Goal: Task Accomplishment & Management: Manage account settings

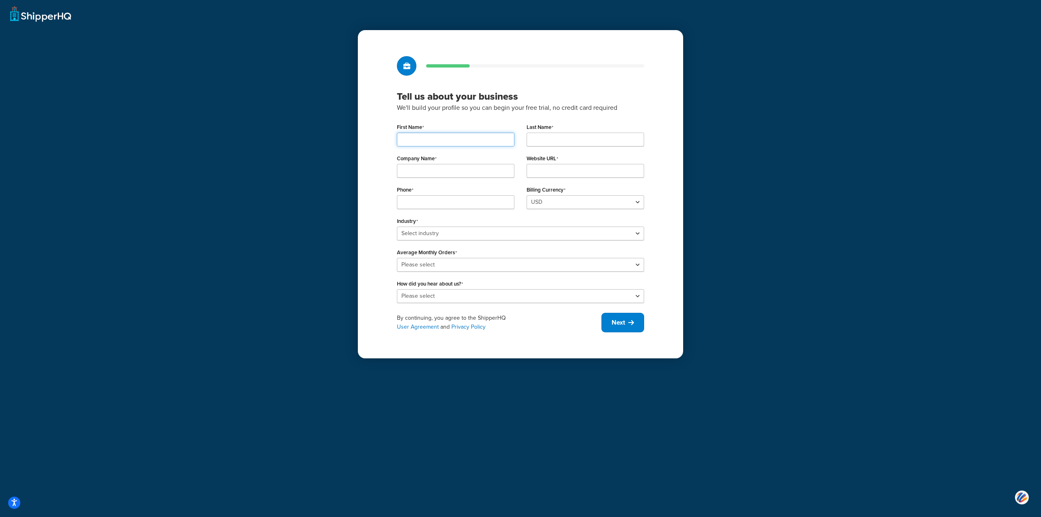
click at [466, 138] on input "First Name" at bounding box center [456, 140] width 118 height 14
type input "KRISTINA"
type input "HILL"
type input "7242746314"
click at [484, 174] on input "Company Name" at bounding box center [456, 171] width 118 height 14
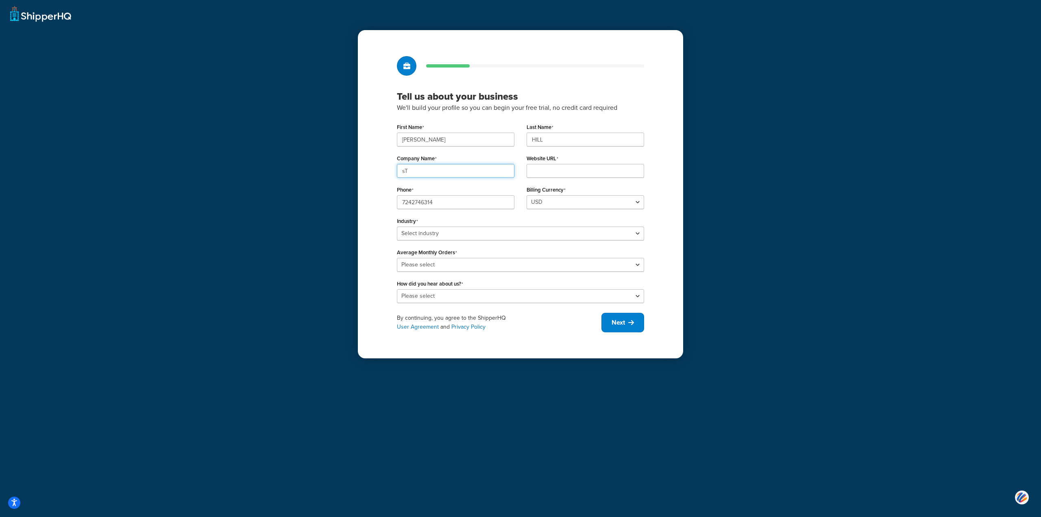
type input "s"
type input "STOVER COMPANY"
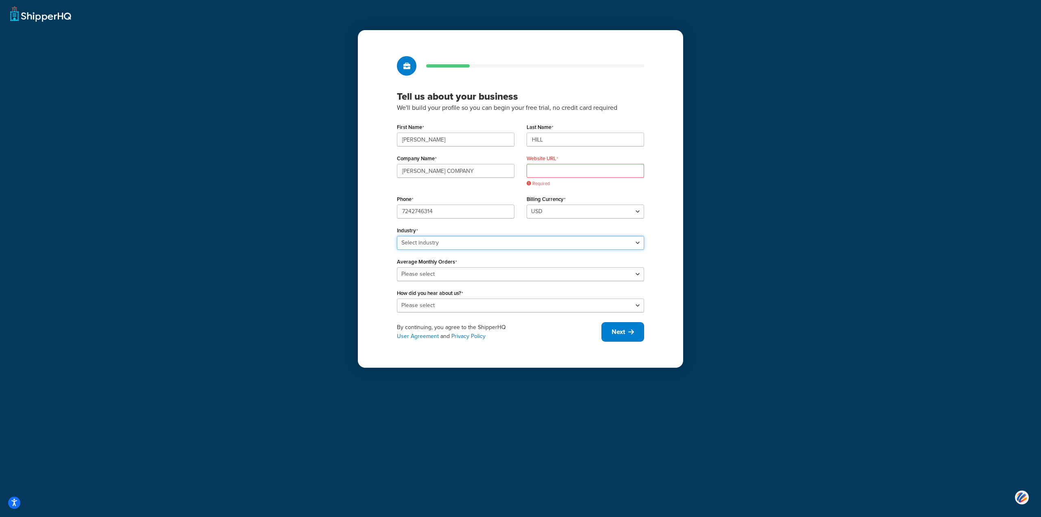
click at [430, 248] on select "Select industry Automotive Adult Agriculture Alcohol, Tobacco & CBD Arts & Craf…" at bounding box center [520, 243] width 247 height 14
select select "24"
click at [397, 236] on select "Select industry Automotive Adult Agriculture Alcohol, Tobacco & CBD Arts & Craf…" at bounding box center [520, 243] width 247 height 14
click at [427, 278] on select "Please select 0-500 501-1,000 1,001-10,000 10,001-20,000 Over 20,000" at bounding box center [520, 274] width 247 height 14
select select "3"
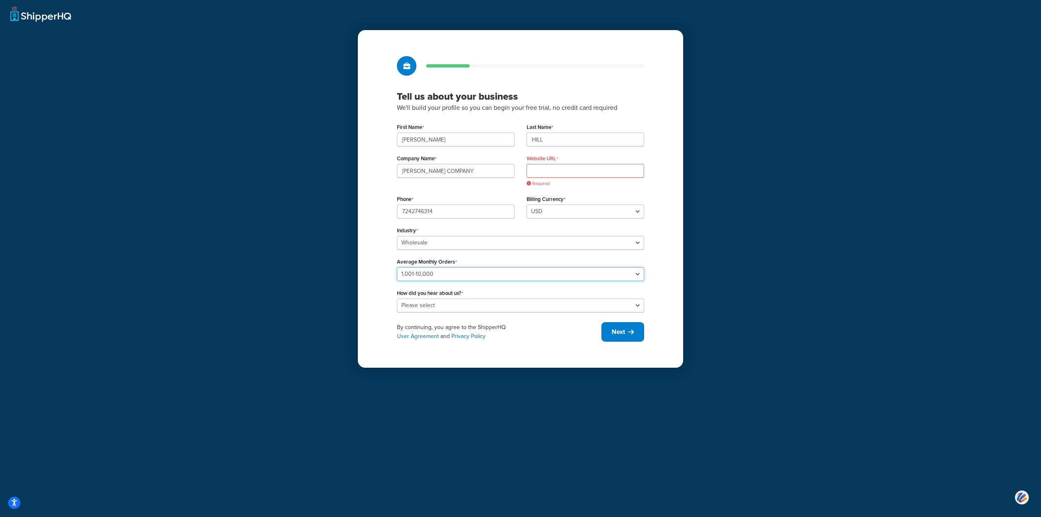
click at [397, 267] on select "Please select 0-500 501-1,000 1,001-10,000 10,001-20,000 Over 20,000" at bounding box center [520, 274] width 247 height 14
click at [438, 305] on select "Please select Online Search App Store or Marketplace Listing Referred by Agency…" at bounding box center [520, 306] width 247 height 14
click at [397, 299] on select "Please select Online Search App Store or Marketplace Listing Referred by Agency…" at bounding box center [520, 306] width 247 height 14
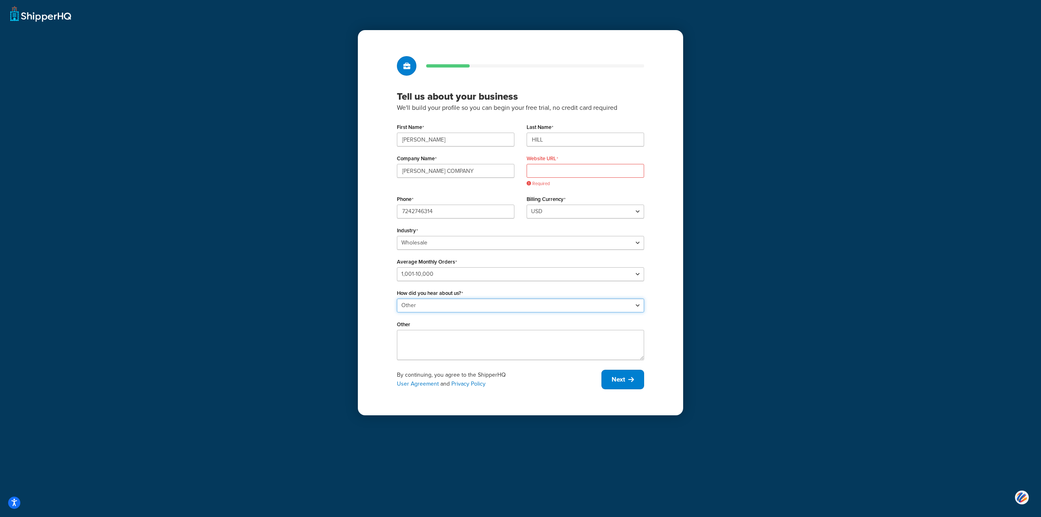
click at [442, 303] on select "Please select Online Search App Store or Marketplace Listing Referred by Agency…" at bounding box center [520, 306] width 247 height 14
select select "1"
click at [397, 299] on select "Please select Online Search App Store or Marketplace Listing Referred by Agency…" at bounding box center [520, 306] width 247 height 14
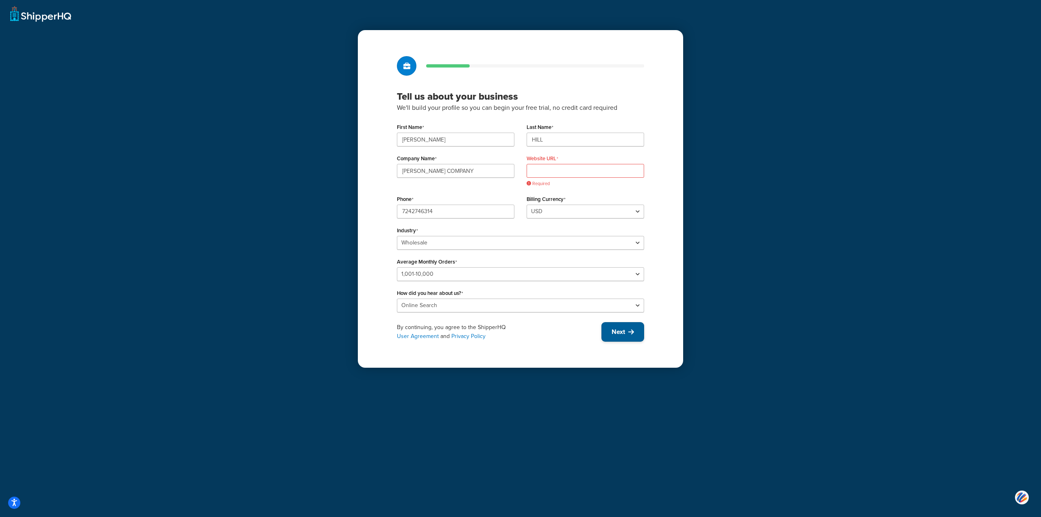
click at [618, 332] on span "Next" at bounding box center [618, 331] width 13 height 9
click at [603, 174] on input "Website URL" at bounding box center [586, 171] width 118 height 14
paste input "https://www.stovercompany.com/"
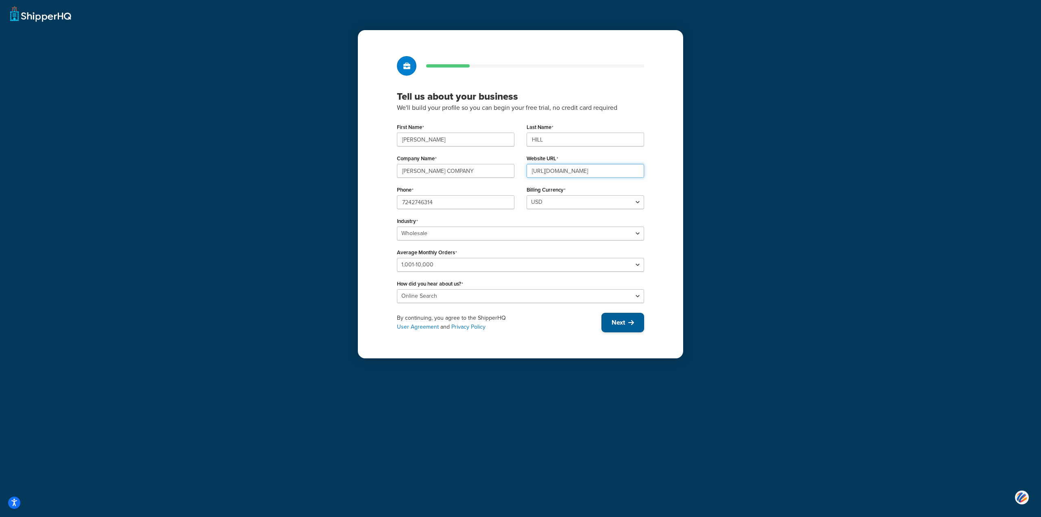
type input "https://www.stovercompany.com/"
click at [606, 327] on button "Next" at bounding box center [623, 323] width 43 height 20
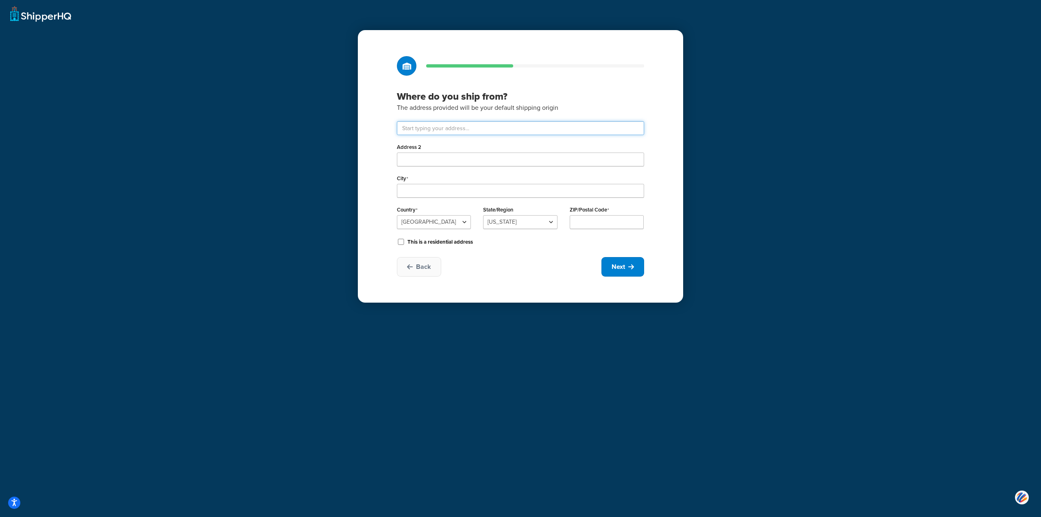
click at [504, 132] on input "text" at bounding box center [520, 128] width 247 height 14
click at [447, 130] on input "text" at bounding box center [520, 128] width 247 height 14
type input "1101 Russellton Rd"
type input "Cheswick"
select select "38"
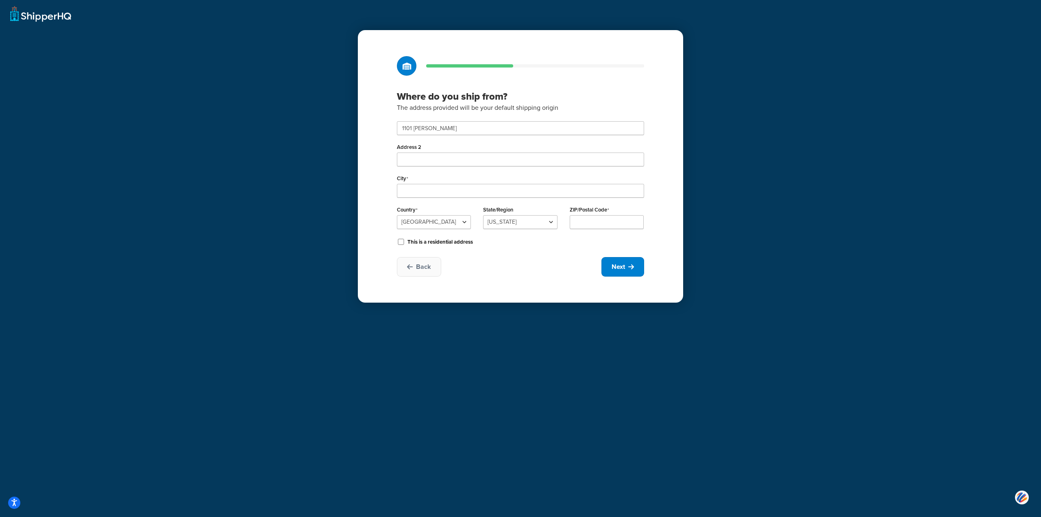
type input "15024"
click at [626, 271] on button "Next" at bounding box center [623, 267] width 43 height 20
select select "1"
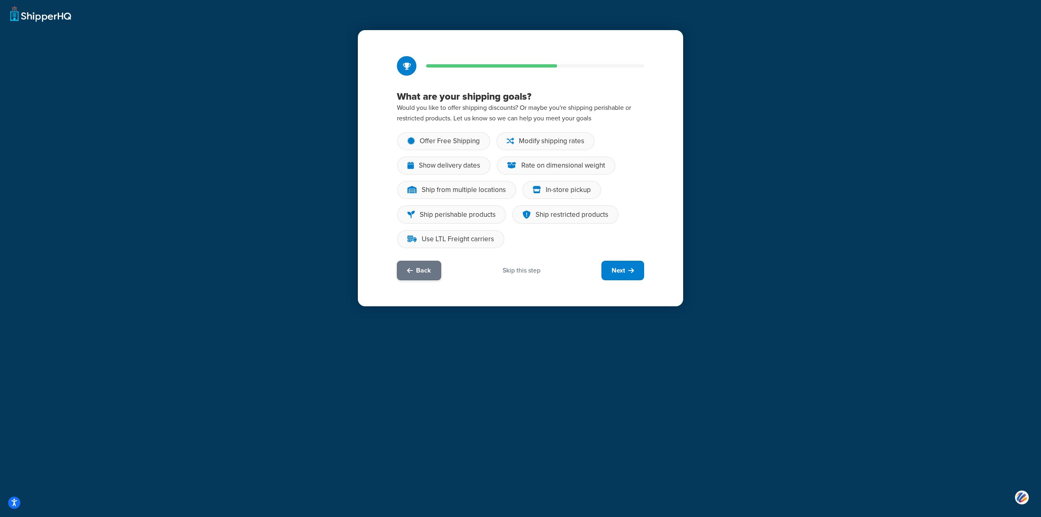
click at [425, 270] on span "Back" at bounding box center [423, 270] width 15 height 9
select select "38"
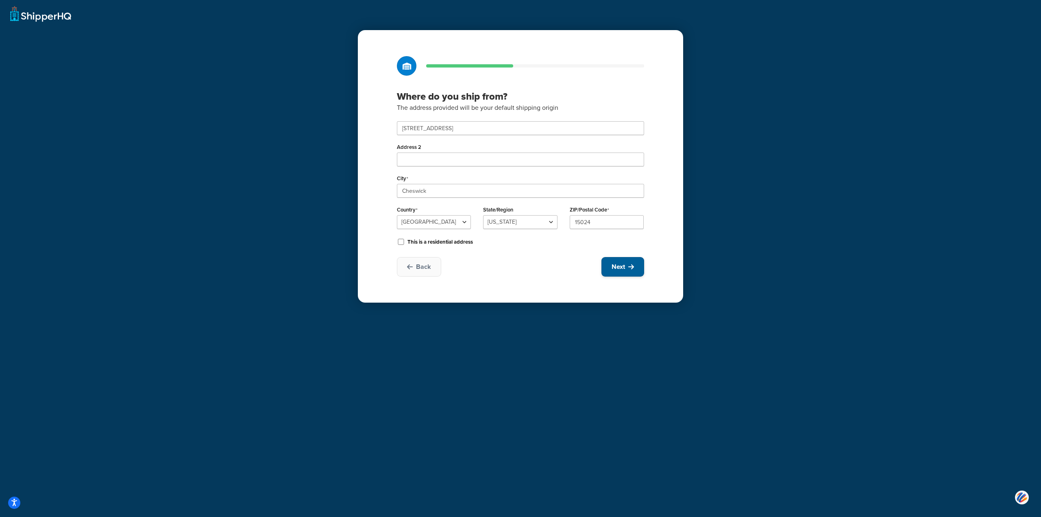
click at [624, 272] on button "Next" at bounding box center [623, 267] width 43 height 20
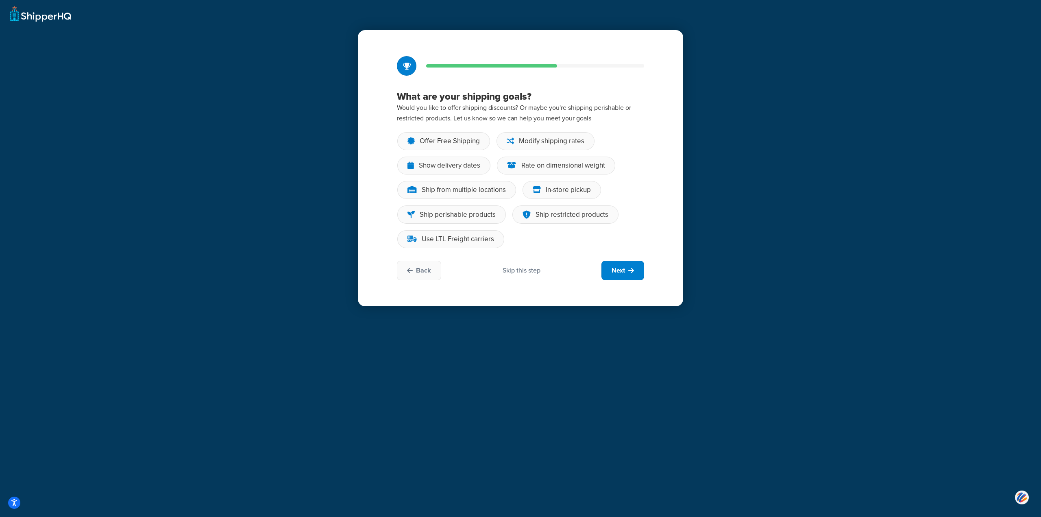
click at [528, 270] on div "Skip this step" at bounding box center [522, 270] width 38 height 9
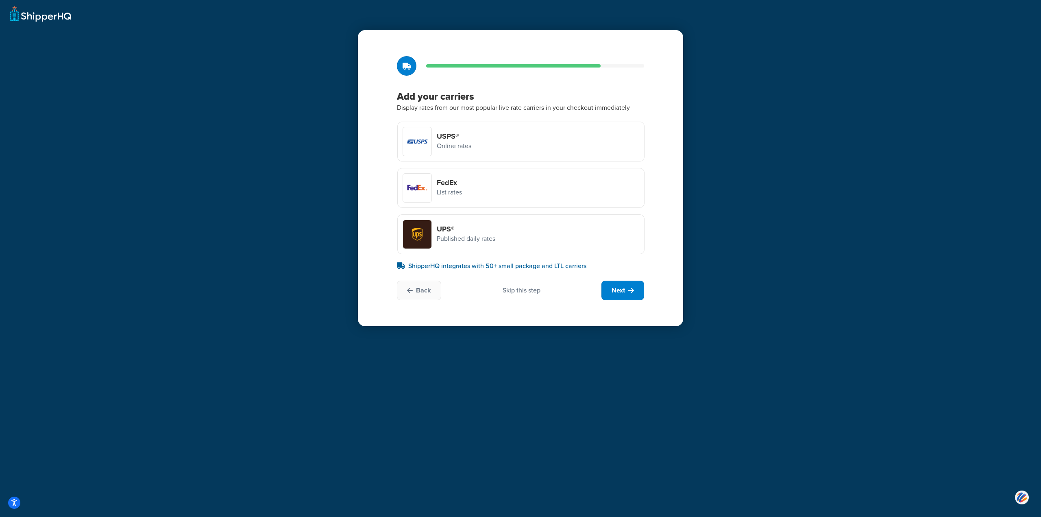
click at [526, 292] on div "Skip this step" at bounding box center [522, 290] width 38 height 9
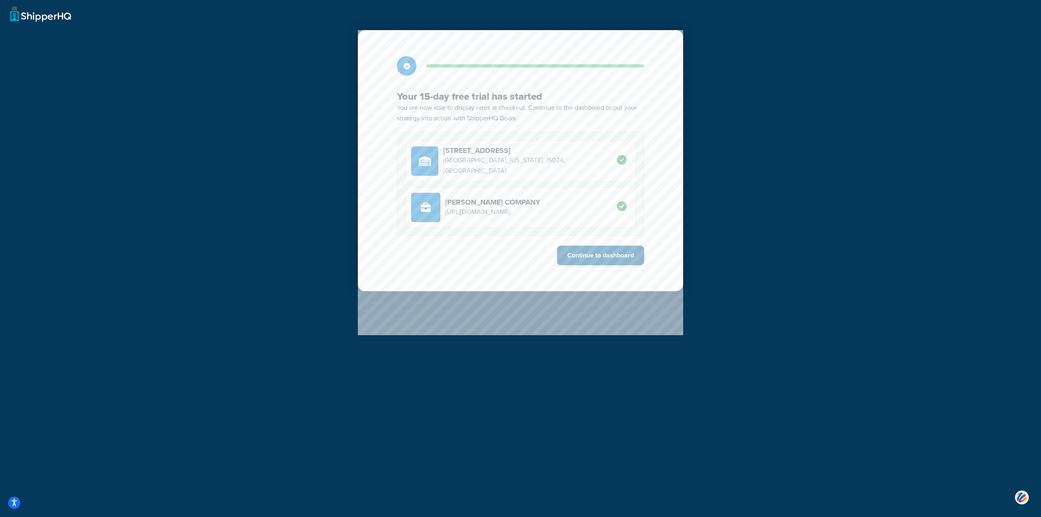
click at [596, 258] on button "Continue to dashboard" at bounding box center [600, 256] width 87 height 20
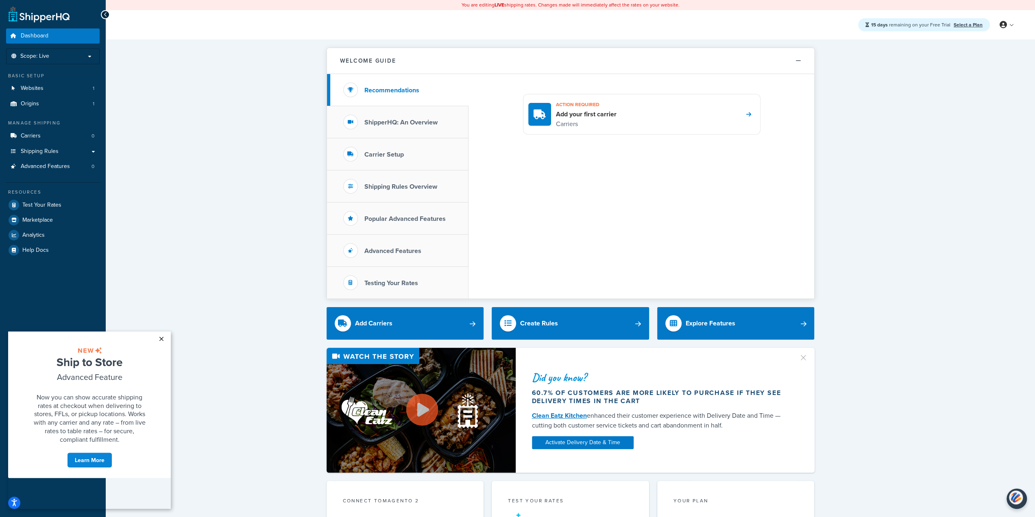
click at [165, 337] on link "×" at bounding box center [161, 338] width 14 height 15
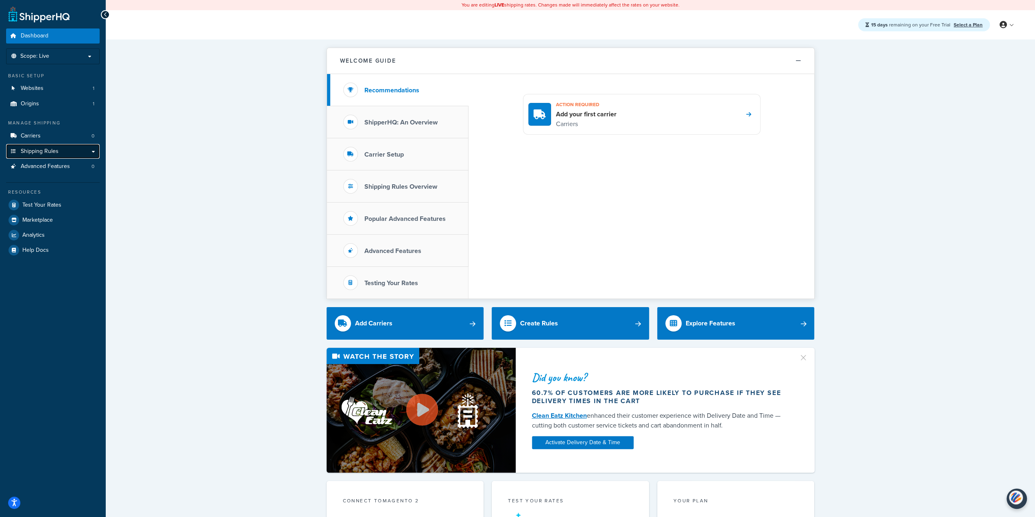
click at [92, 150] on link "Shipping Rules" at bounding box center [53, 151] width 94 height 15
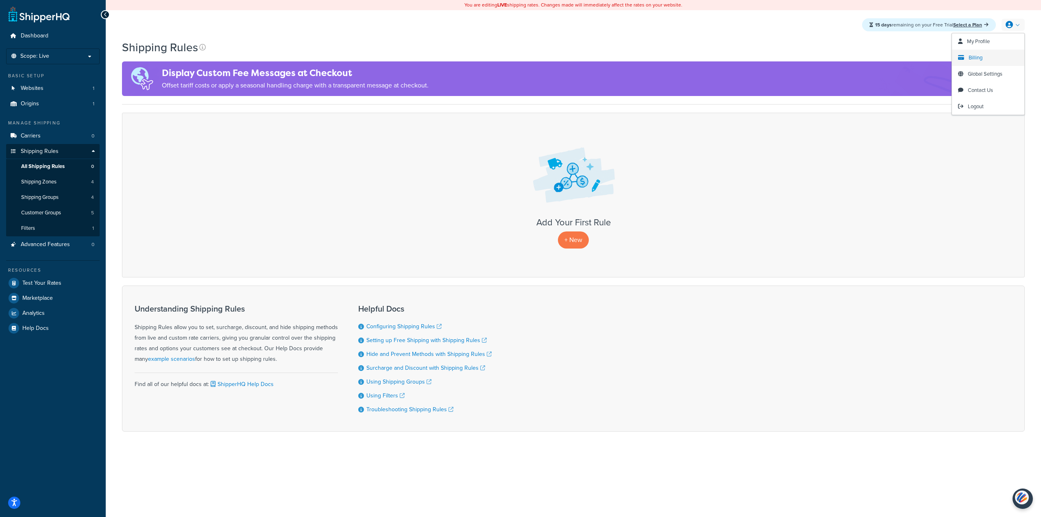
click at [993, 58] on link "Billing" at bounding box center [988, 58] width 72 height 16
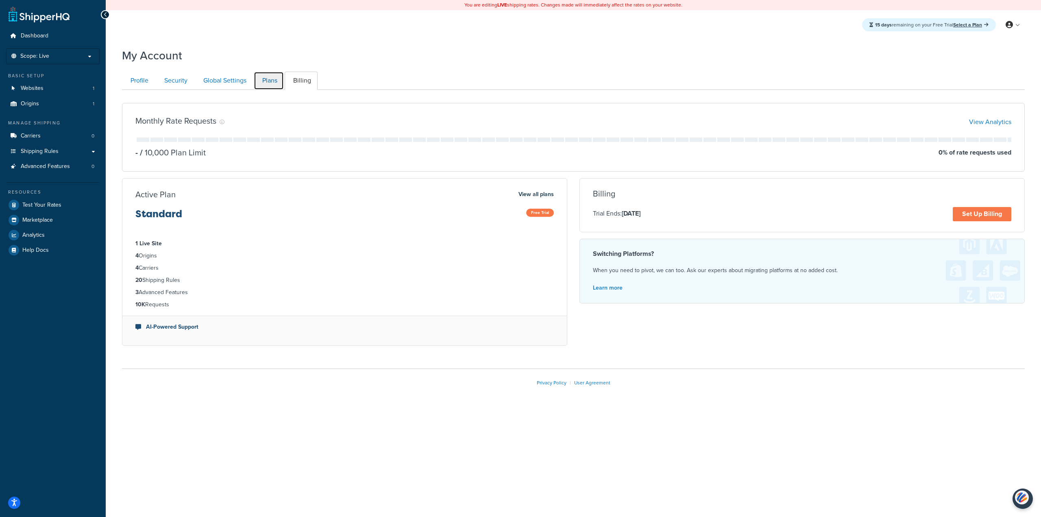
click at [276, 88] on link "Plans" at bounding box center [269, 81] width 30 height 18
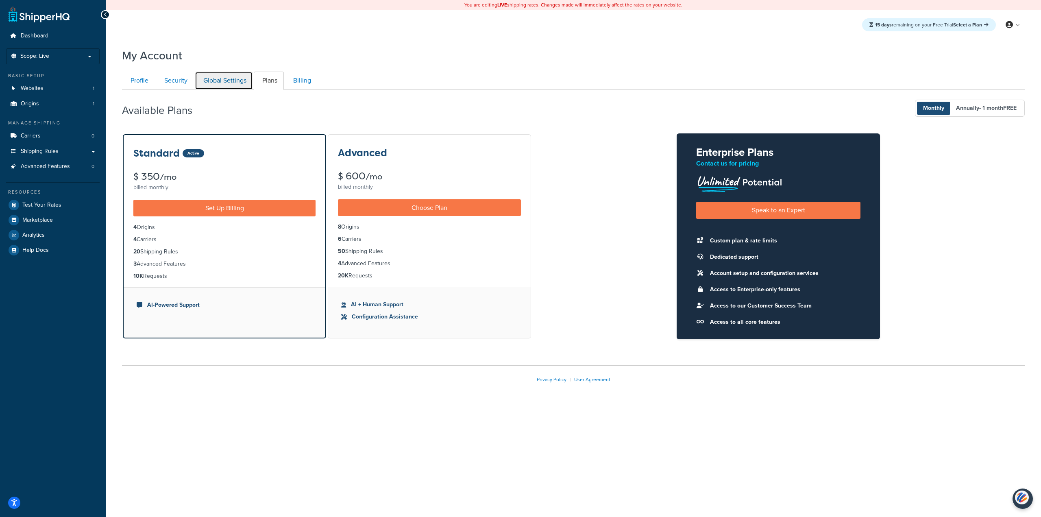
click at [221, 79] on link "Global Settings" at bounding box center [224, 81] width 58 height 18
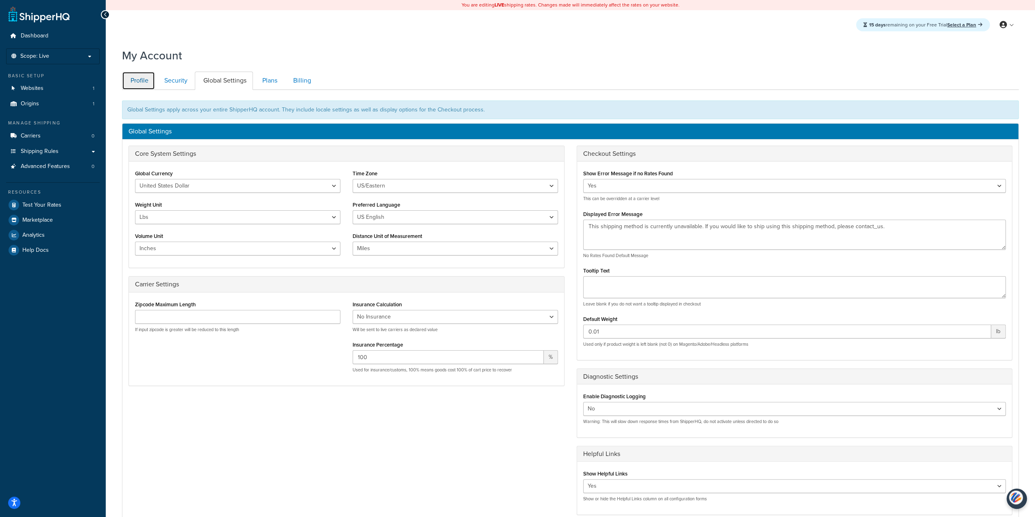
click at [137, 78] on link "Profile" at bounding box center [138, 81] width 33 height 18
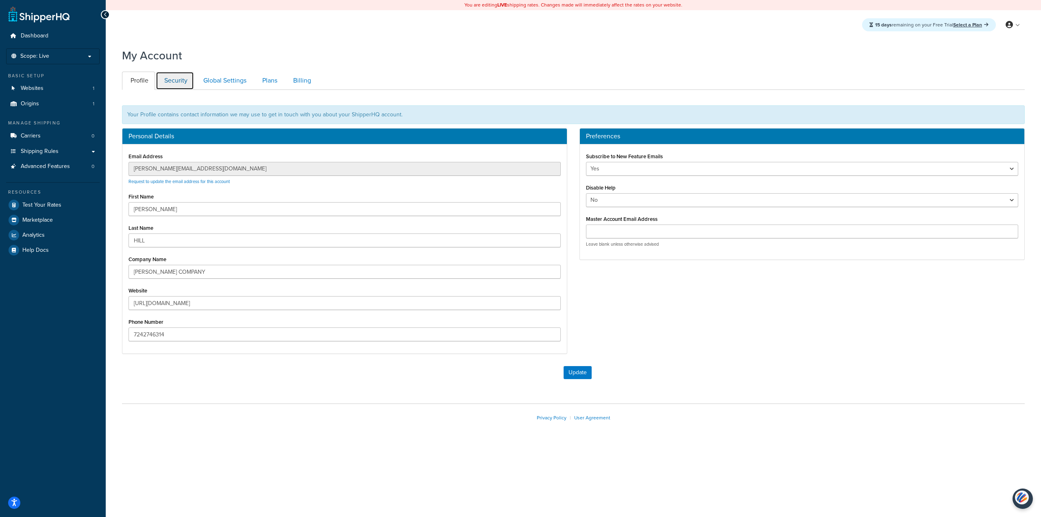
click at [164, 81] on link "Security" at bounding box center [175, 81] width 38 height 18
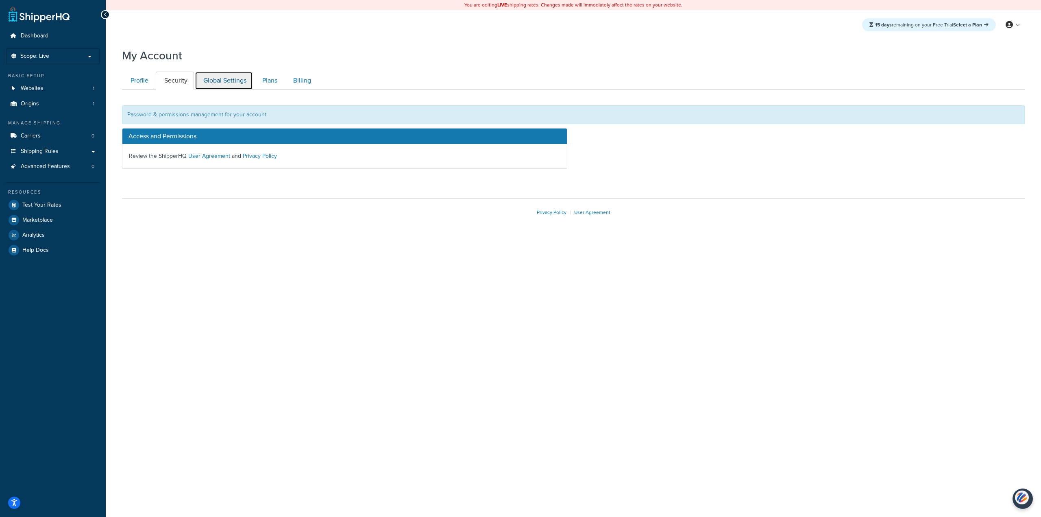
click at [220, 80] on link "Global Settings" at bounding box center [224, 81] width 58 height 18
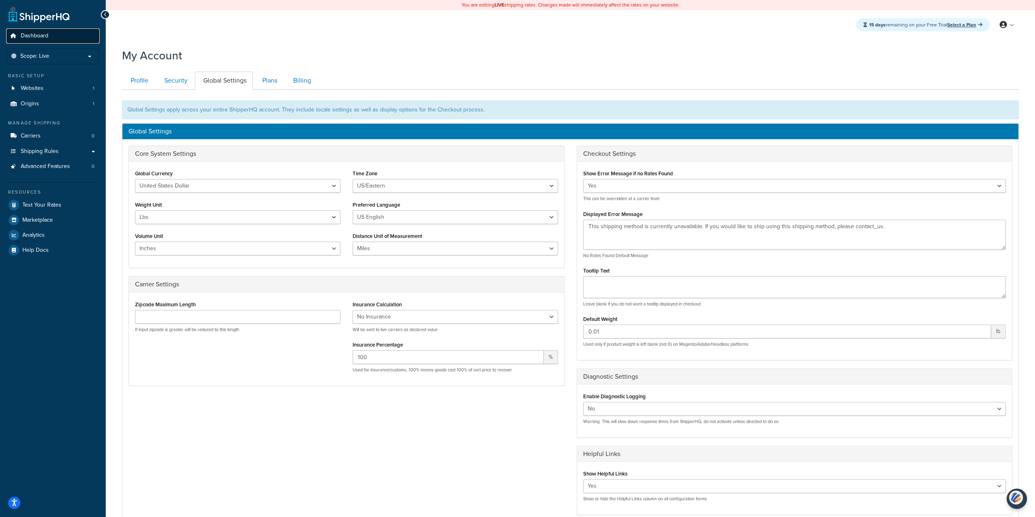
click at [48, 39] on link "Dashboard" at bounding box center [53, 35] width 94 height 15
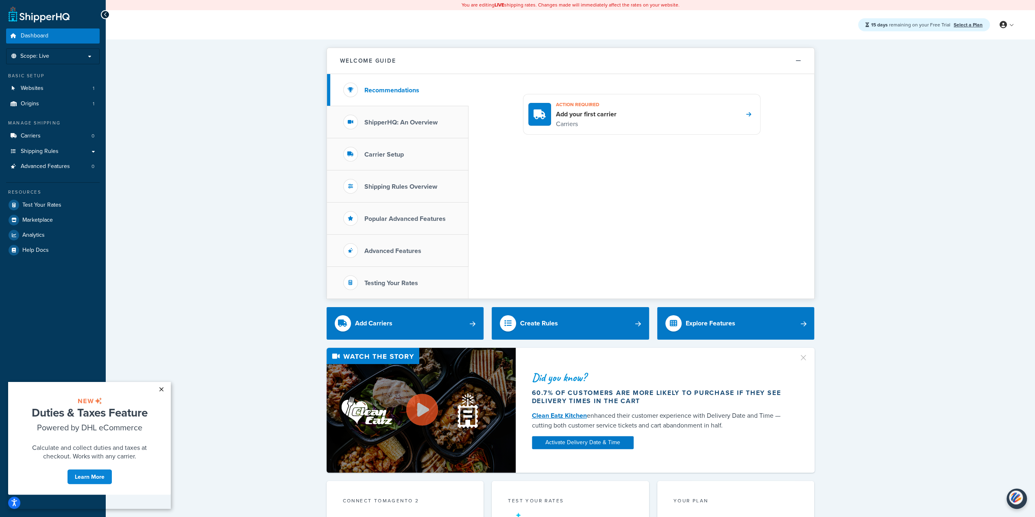
drag, startPoint x: 164, startPoint y: 390, endPoint x: 215, endPoint y: 773, distance: 386.6
click at [164, 390] on link "×" at bounding box center [161, 389] width 14 height 15
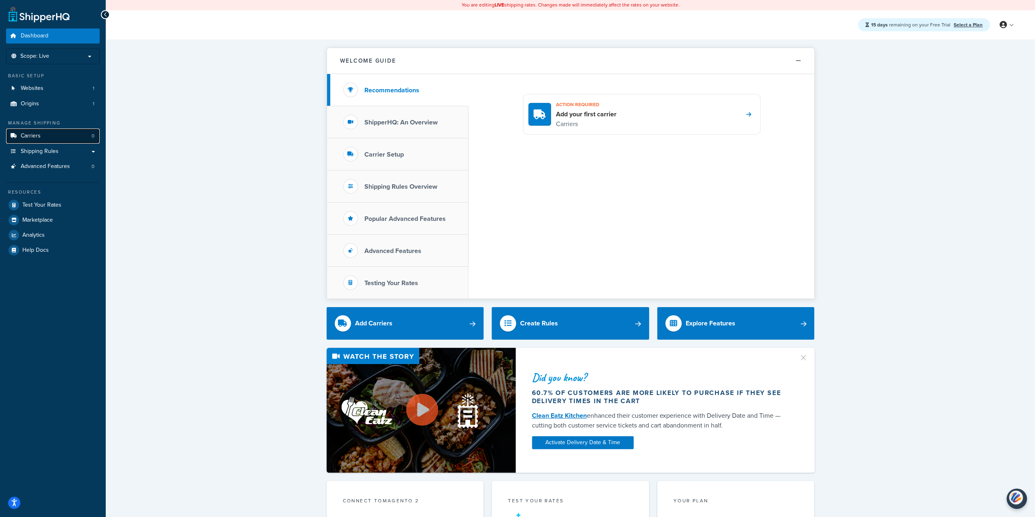
click at [51, 140] on link "Carriers 0" at bounding box center [53, 136] width 94 height 15
click at [982, 54] on link "Billing" at bounding box center [982, 58] width 72 height 16
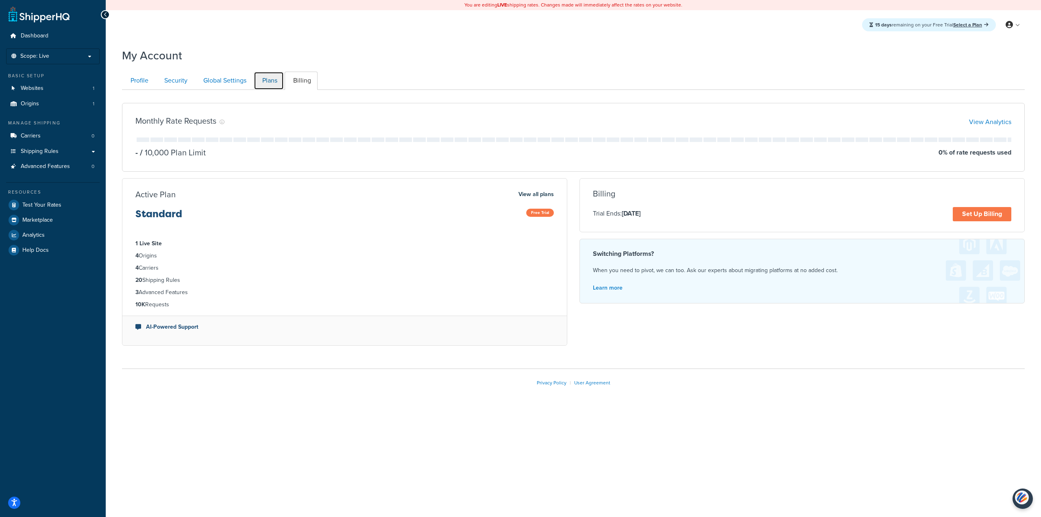
click at [281, 83] on link "Plans" at bounding box center [269, 81] width 30 height 18
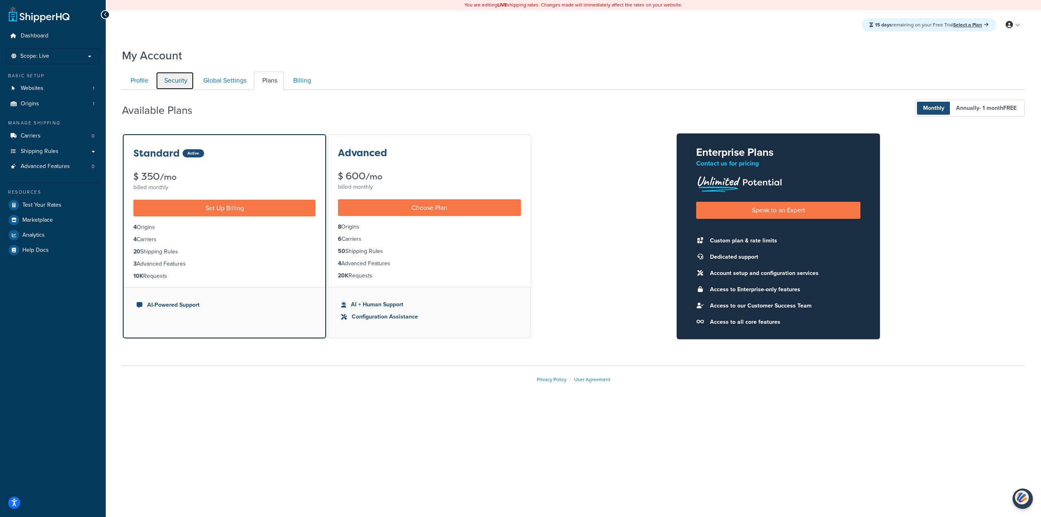
click at [175, 83] on link "Security" at bounding box center [175, 81] width 38 height 18
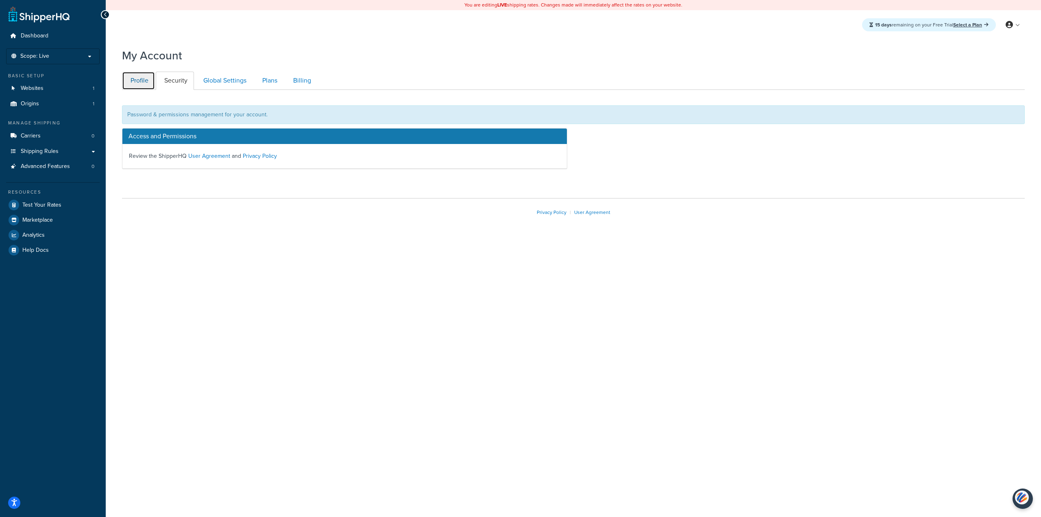
click at [142, 79] on link "Profile" at bounding box center [138, 81] width 33 height 18
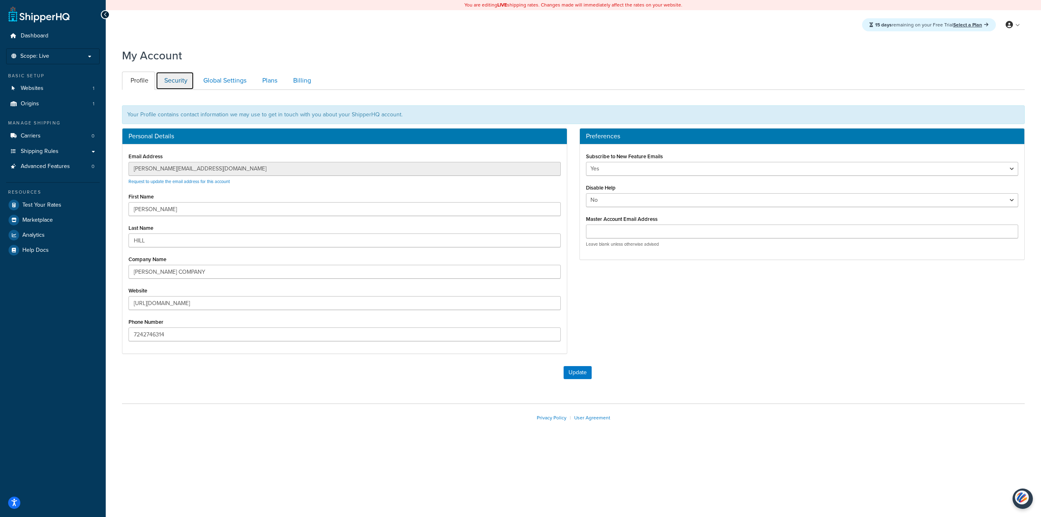
click at [178, 78] on link "Security" at bounding box center [175, 81] width 38 height 18
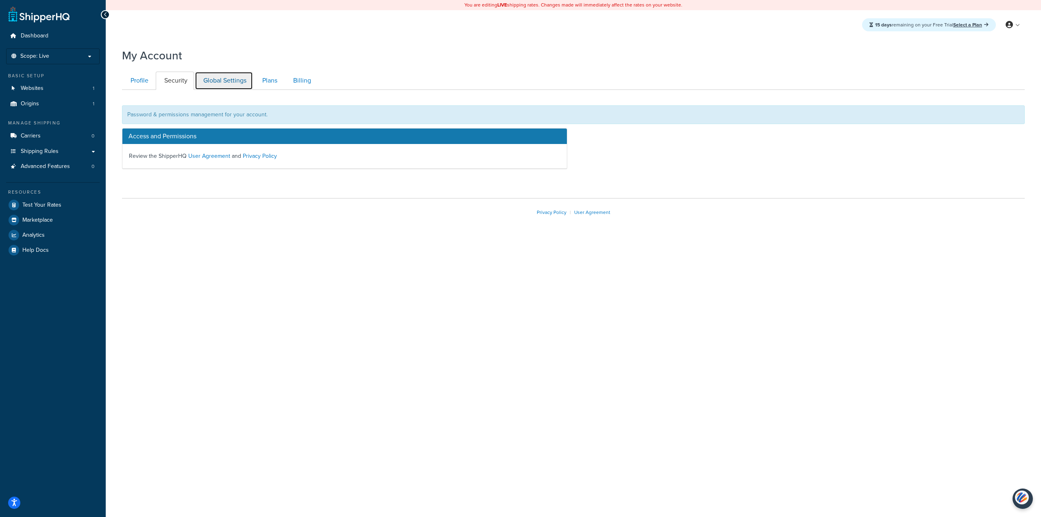
click at [246, 78] on link "Global Settings" at bounding box center [224, 81] width 58 height 18
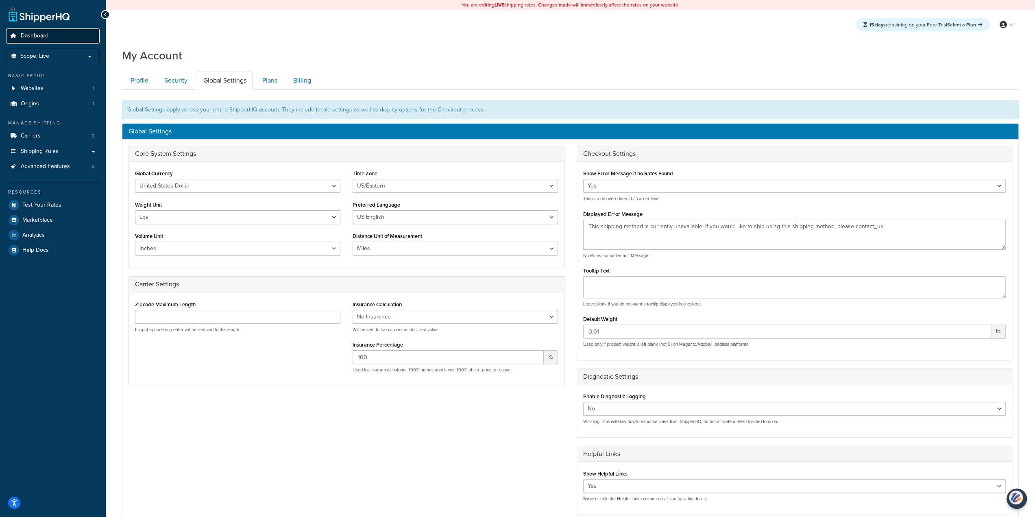
click at [28, 35] on span "Dashboard" at bounding box center [35, 36] width 28 height 7
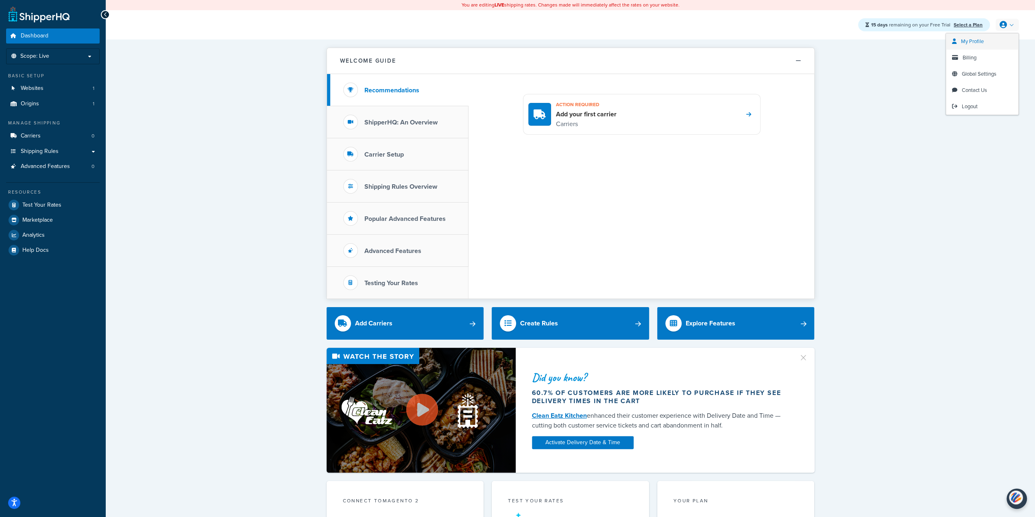
click at [984, 40] on link "My Profile" at bounding box center [982, 41] width 72 height 16
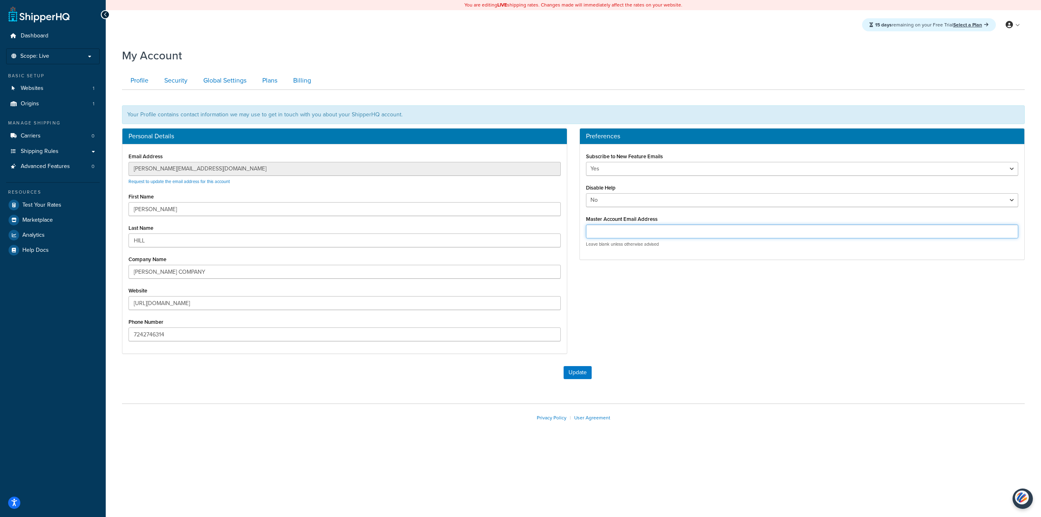
click at [660, 232] on input "Master Account Email Address" at bounding box center [802, 232] width 432 height 14
click at [661, 228] on input "Master Account Email Address" at bounding box center [802, 232] width 432 height 14
type input "SHIPPING@STOVERCOMPANY.COM"
click at [571, 375] on button "Update" at bounding box center [578, 372] width 28 height 13
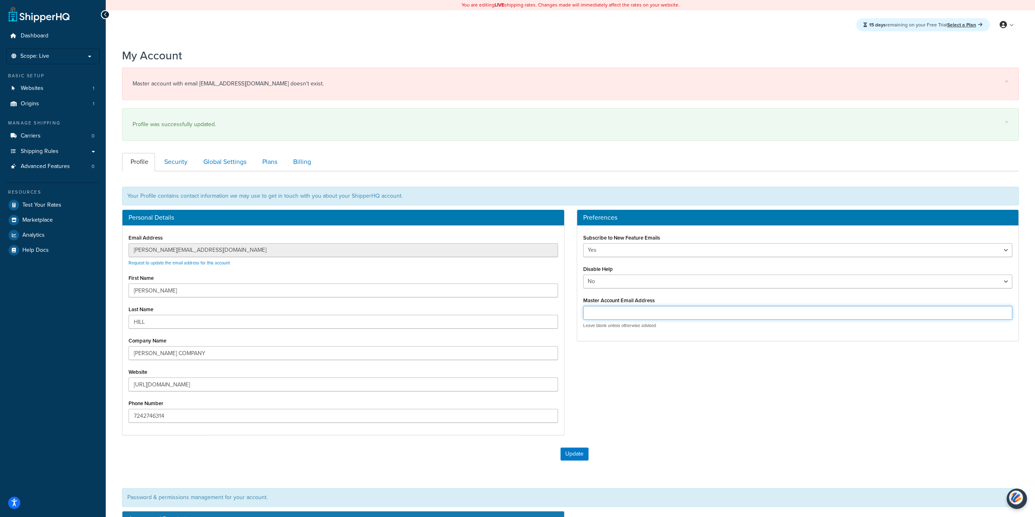
click at [643, 310] on input "Master Account Email Address" at bounding box center [798, 313] width 430 height 14
click at [652, 444] on form "Your Profile contains contact information we may use to get in touch with you a…" at bounding box center [570, 319] width 897 height 297
click at [963, 105] on span "Logout" at bounding box center [970, 106] width 16 height 8
